Goal: Information Seeking & Learning: Learn about a topic

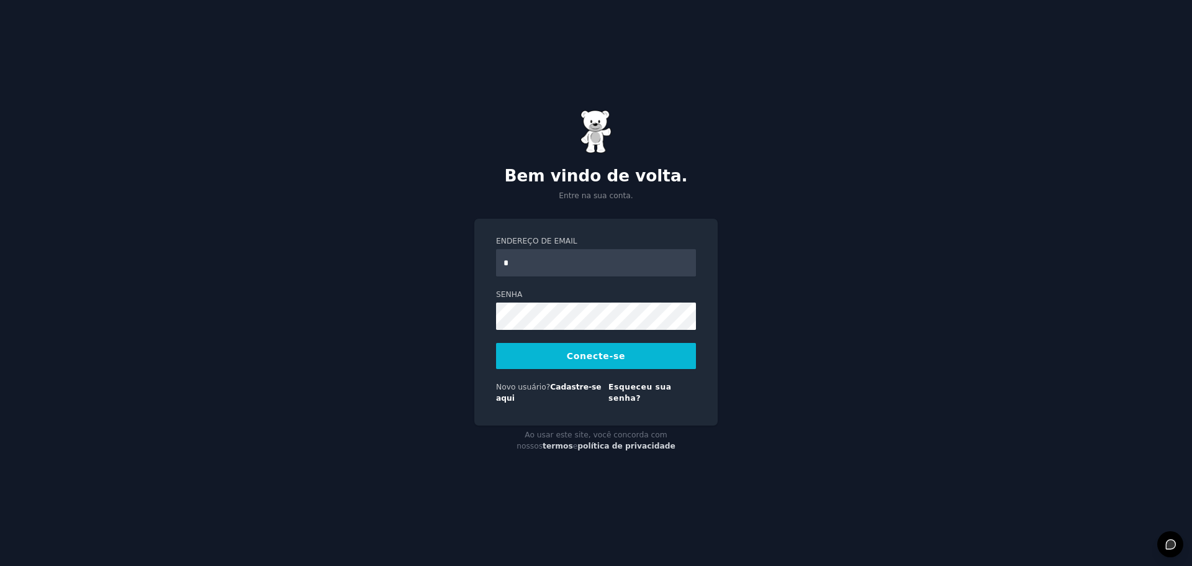
type input "**********"
click at [605, 361] on font "Conecte-se" at bounding box center [596, 356] width 58 height 10
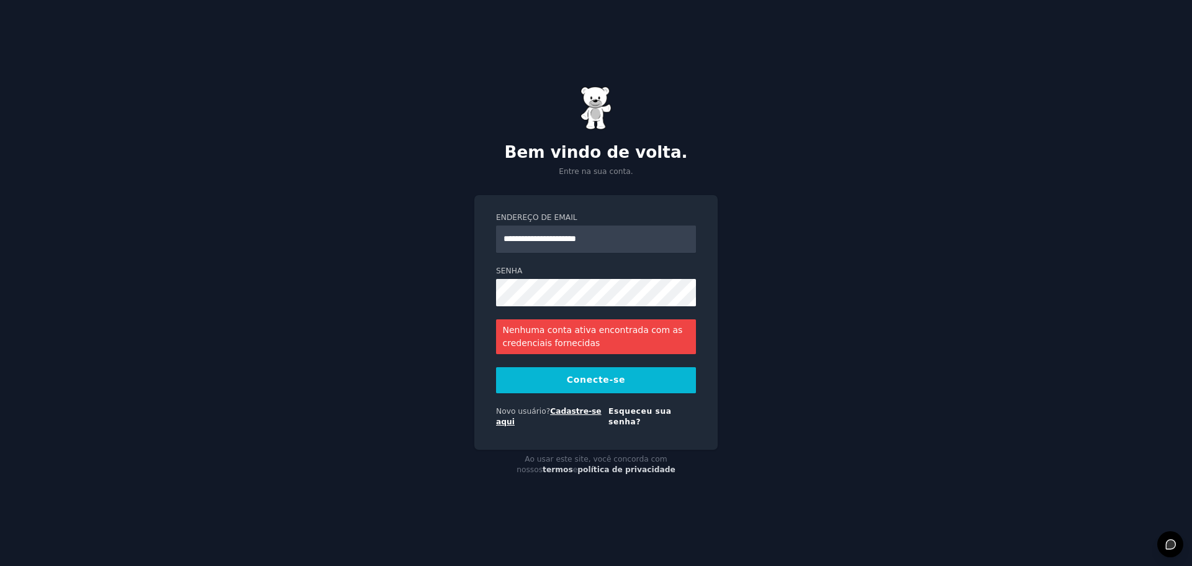
click at [579, 416] on font "Cadastre-se aqui" at bounding box center [549, 417] width 106 height 20
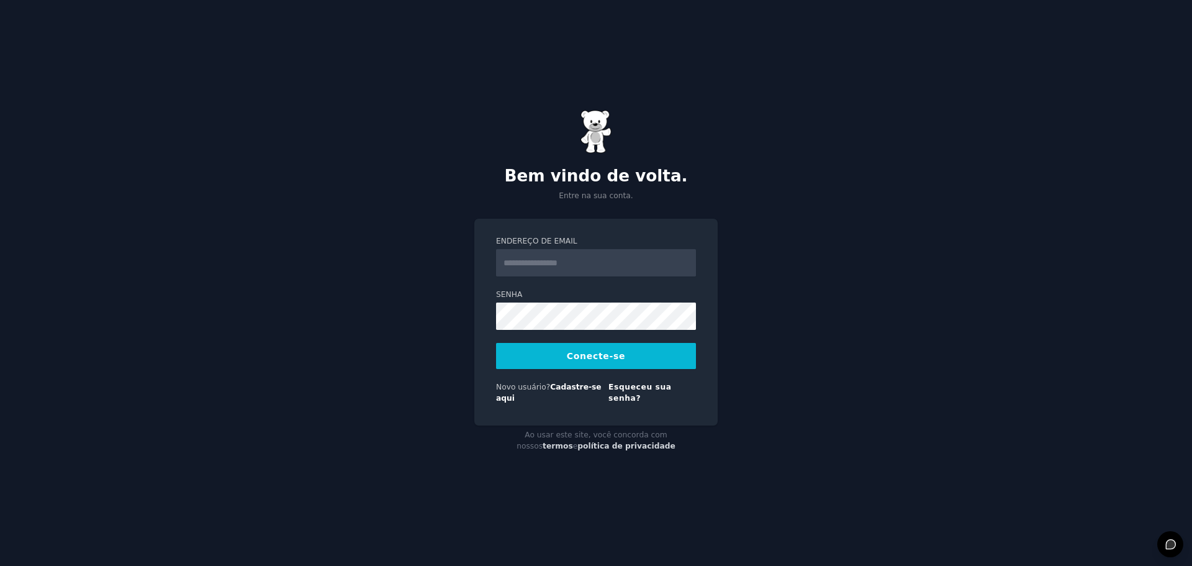
drag, startPoint x: 0, startPoint y: 0, endPoint x: 530, endPoint y: 273, distance: 596.1
click at [530, 273] on input "Endereço de email" at bounding box center [596, 262] width 200 height 27
type input "**********"
click at [587, 359] on font "Conecte-se" at bounding box center [596, 356] width 58 height 10
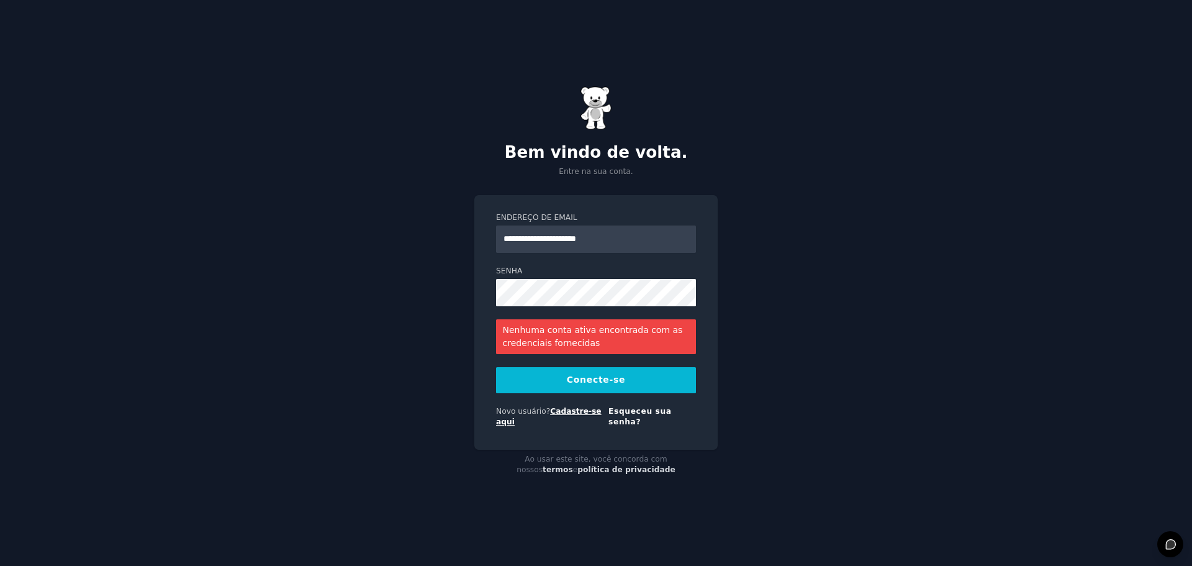
click at [589, 384] on font "Conecte-se" at bounding box center [596, 379] width 58 height 10
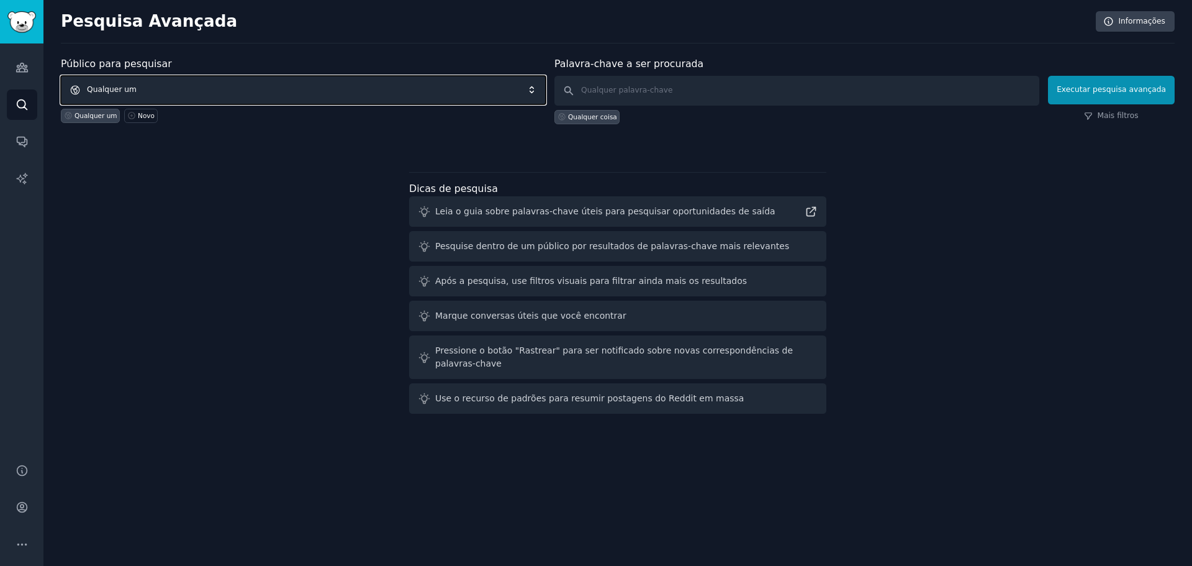
click at [137, 86] on span "Qualquer um" at bounding box center [303, 90] width 485 height 29
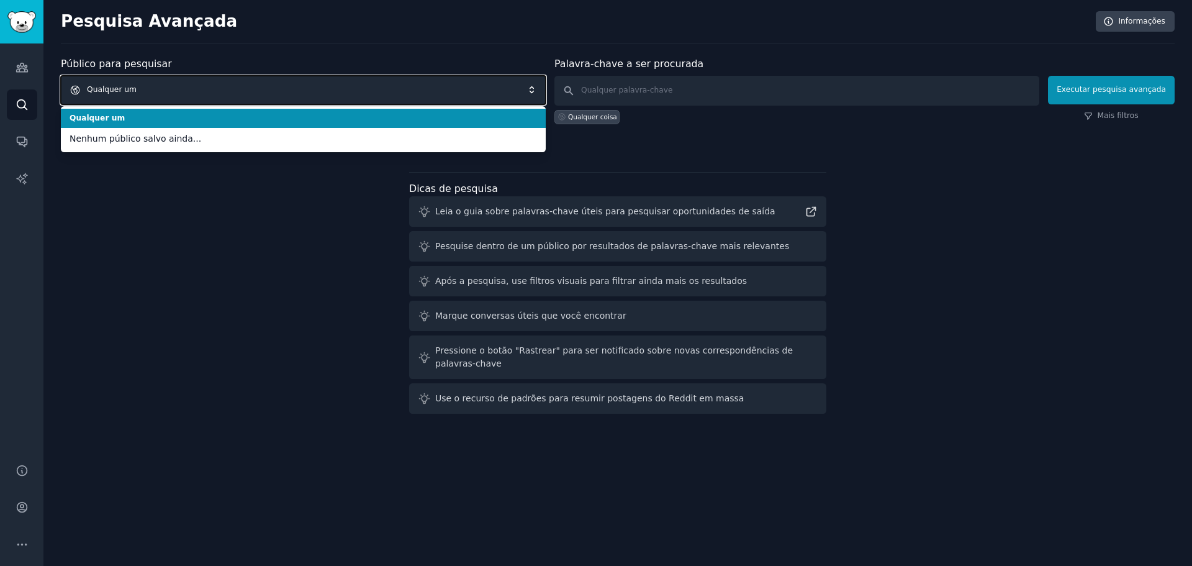
click at [136, 89] on span "Qualquer um" at bounding box center [303, 90] width 485 height 29
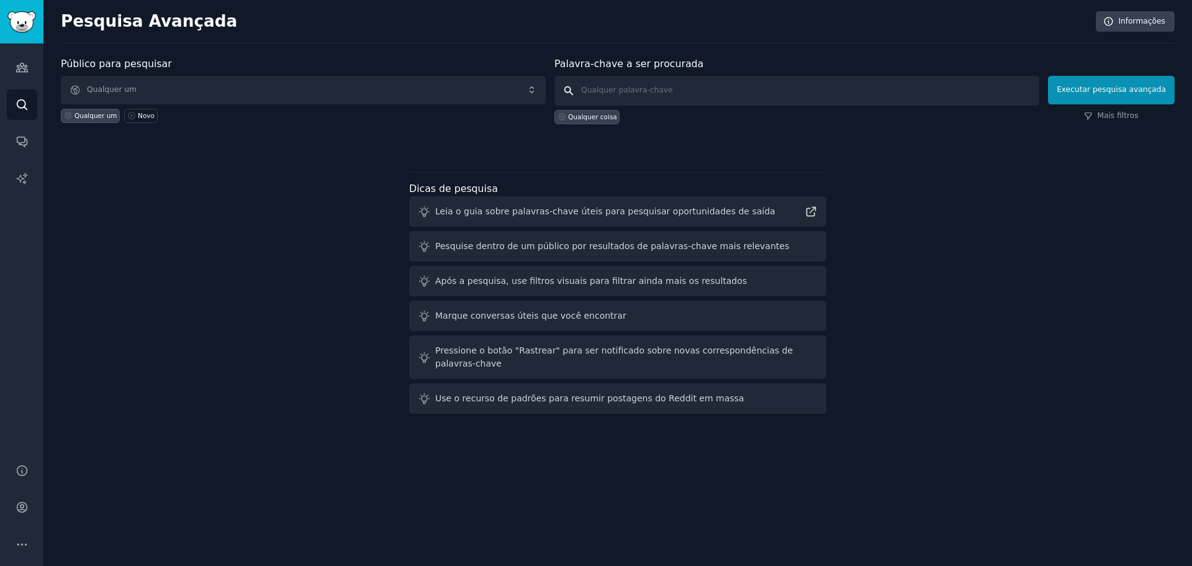
click at [672, 86] on input "text" at bounding box center [796, 91] width 485 height 30
type input "startups"
click at [1113, 89] on font "Executar pesquisa avançada" at bounding box center [1111, 89] width 109 height 9
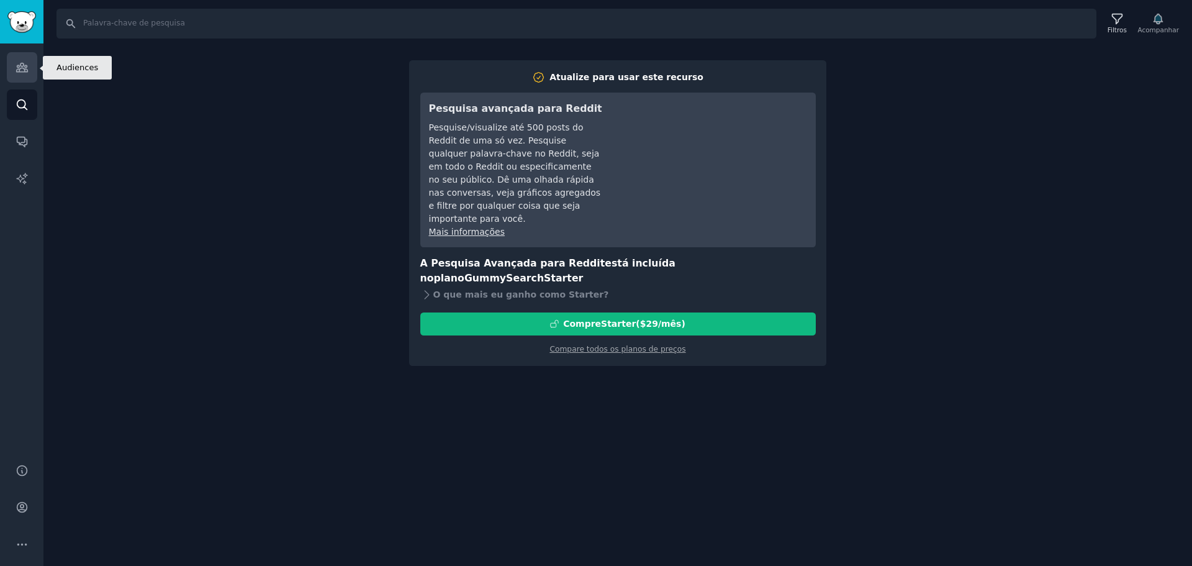
click at [19, 68] on icon "Barra lateral" at bounding box center [22, 67] width 13 height 13
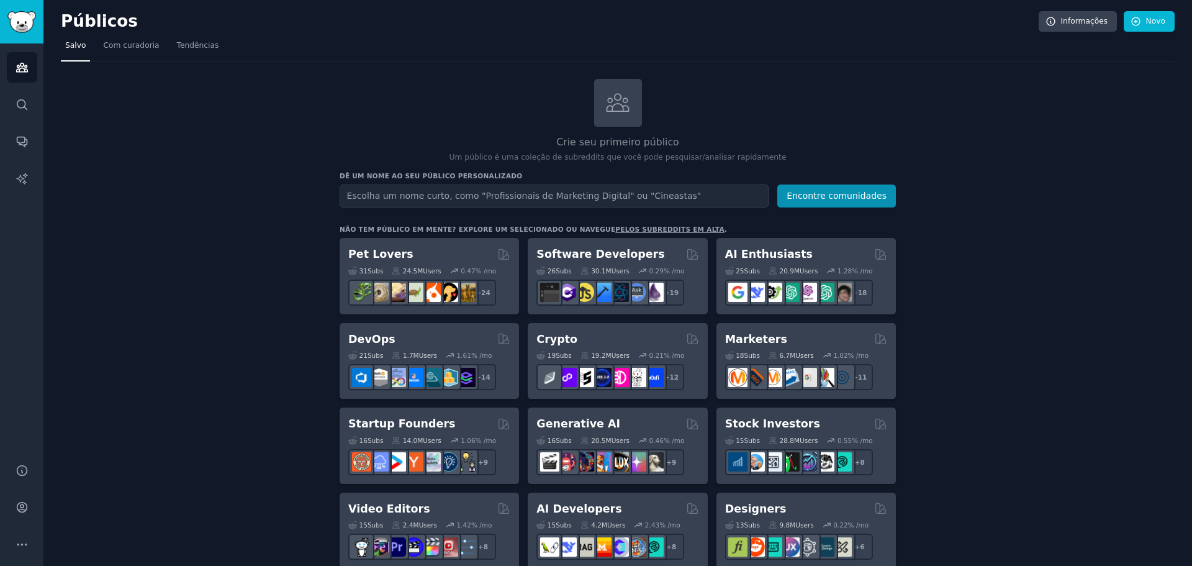
click at [372, 196] on input "text" at bounding box center [554, 195] width 429 height 23
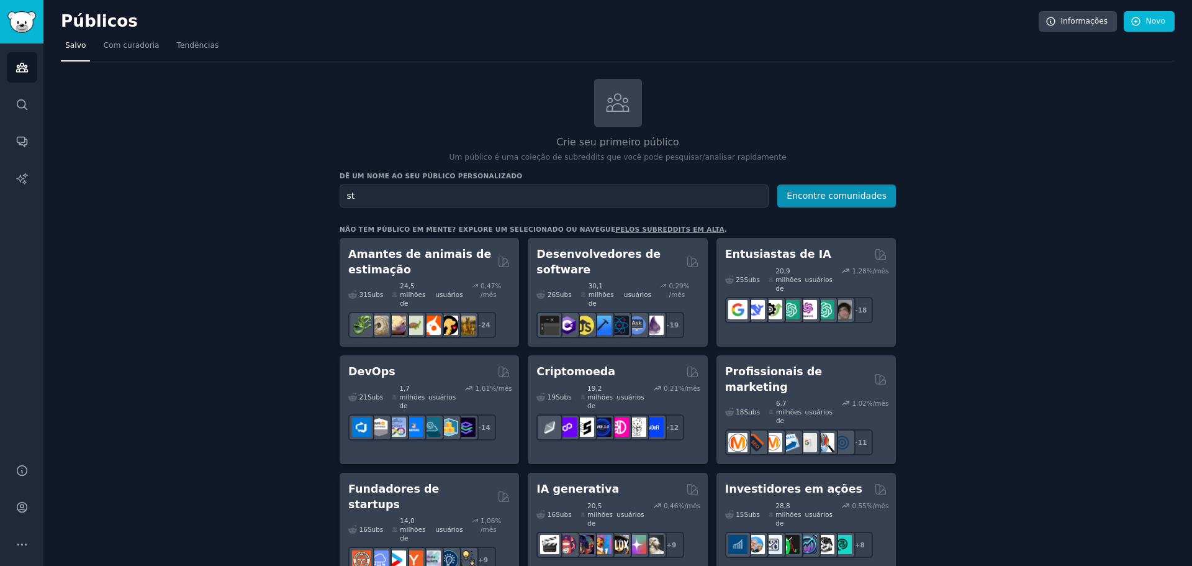
type input "s"
type input "representantes"
click at [777, 184] on button "Encontre comunidades" at bounding box center [836, 195] width 119 height 23
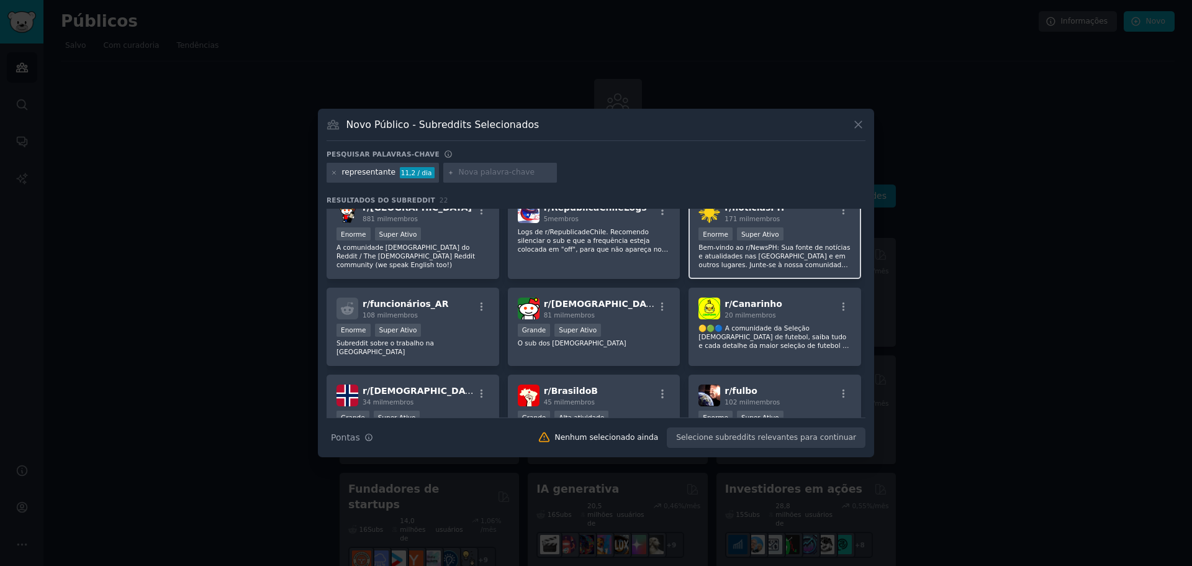
scroll to position [268, 0]
